Goal: Information Seeking & Learning: Learn about a topic

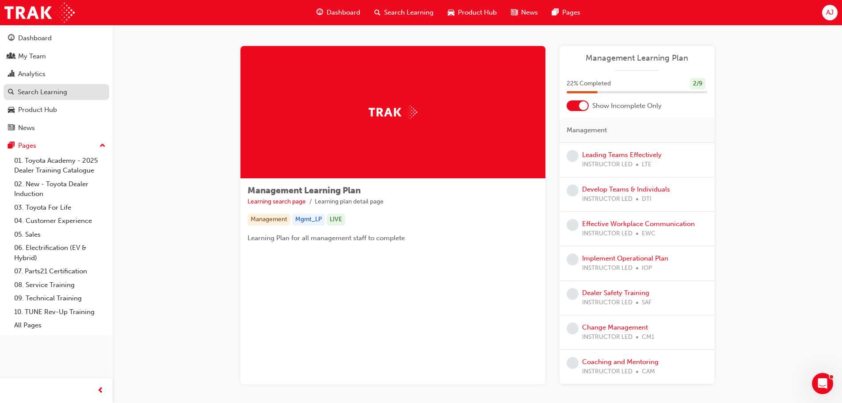
click at [50, 90] on div "Search Learning" at bounding box center [43, 92] width 50 height 10
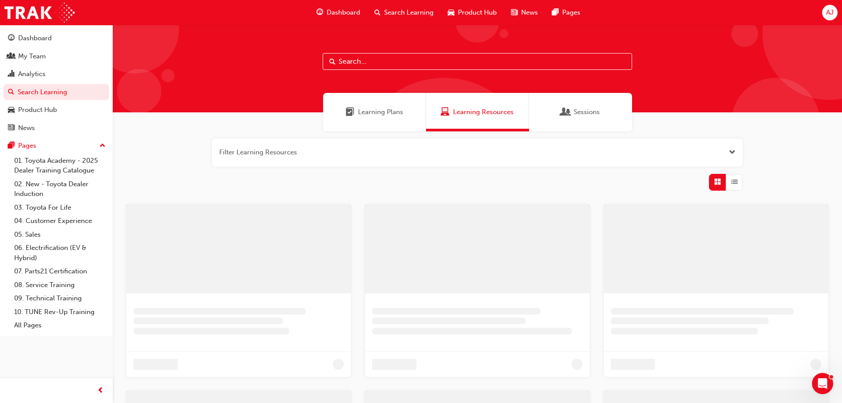
click at [380, 57] on input "text" at bounding box center [477, 61] width 309 height 17
